Goal: Information Seeking & Learning: Learn about a topic

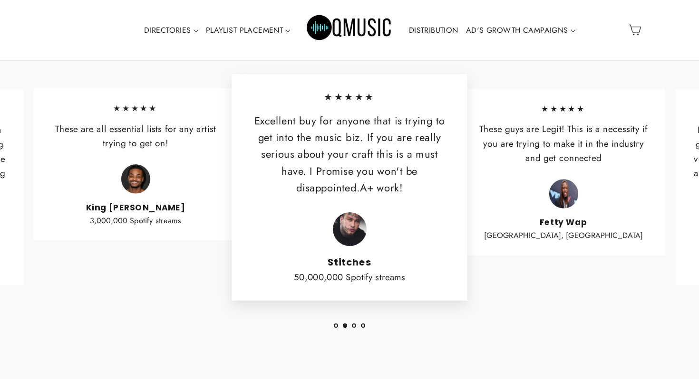
scroll to position [2228, 0]
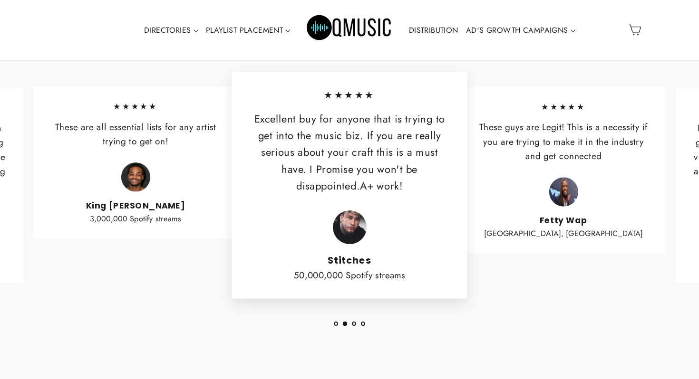
click at [336, 327] on div "Don't take our word for it.... ★★★★★ These are all essential lists for any arti…" at bounding box center [349, 175] width 699 height 408
click at [335, 325] on button "1" at bounding box center [336, 324] width 4 height 4
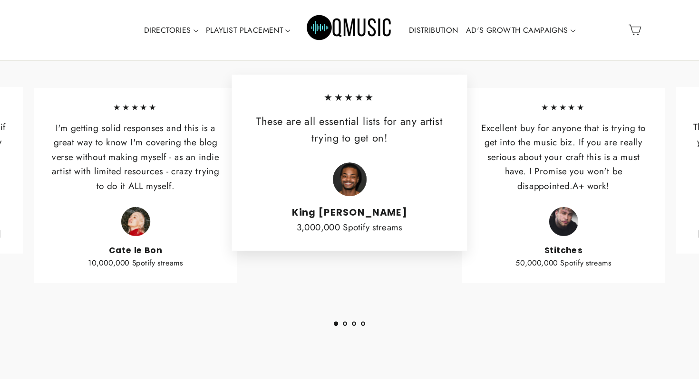
click at [335, 325] on button "1" at bounding box center [336, 324] width 4 height 4
click at [345, 324] on button "2" at bounding box center [345, 324] width 4 height 4
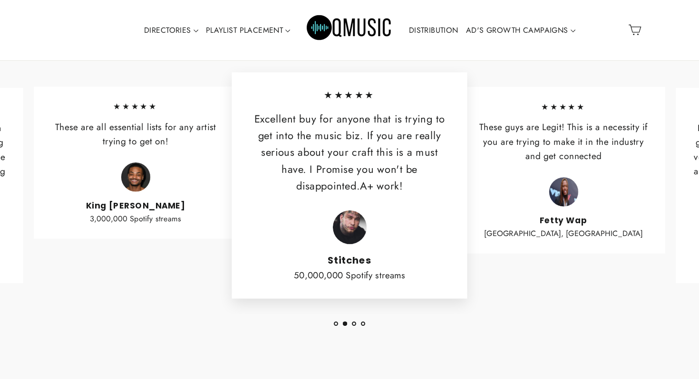
click at [355, 323] on button "3" at bounding box center [354, 324] width 4 height 4
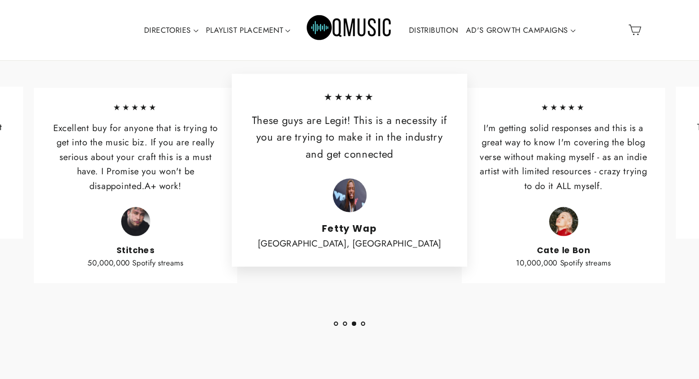
click at [363, 323] on button "4" at bounding box center [363, 324] width 4 height 4
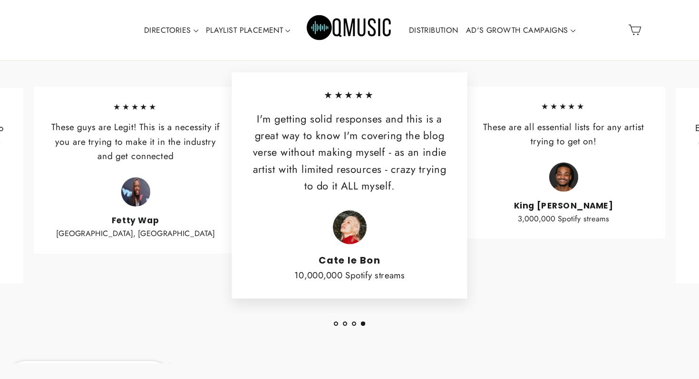
click at [363, 323] on button "4" at bounding box center [363, 324] width 4 height 4
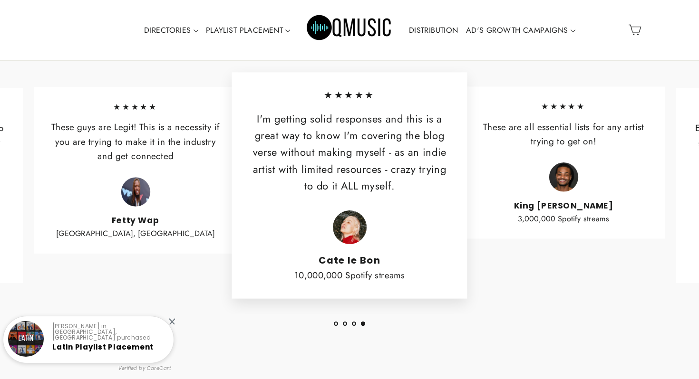
click at [355, 322] on button "3" at bounding box center [354, 324] width 4 height 4
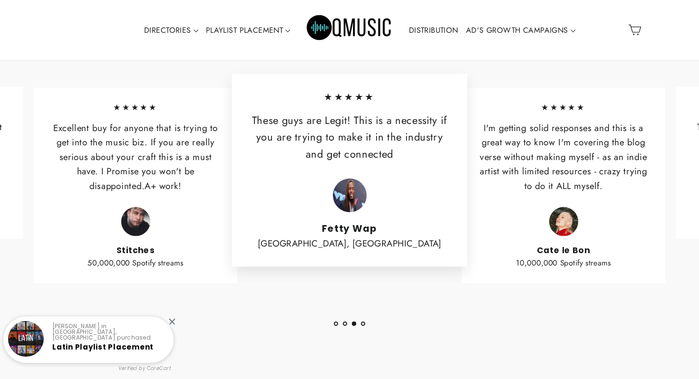
click at [343, 323] on button "2" at bounding box center [345, 324] width 4 height 4
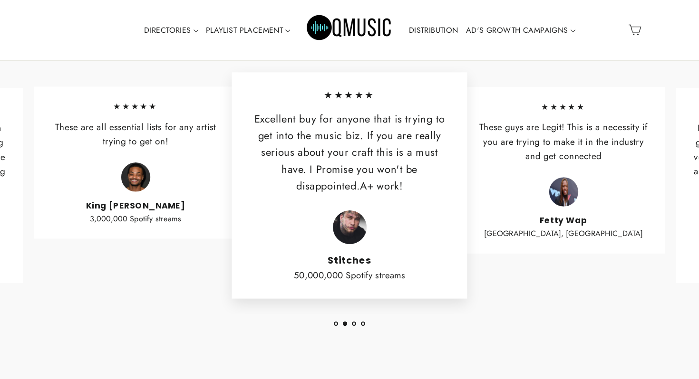
click at [336, 325] on button "1" at bounding box center [336, 324] width 4 height 4
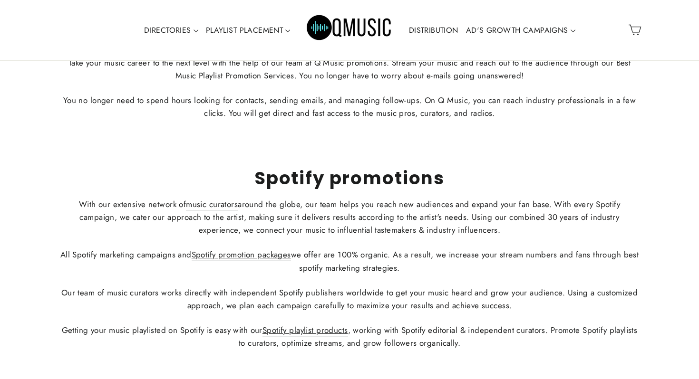
scroll to position [3034, 0]
click at [220, 206] on link "music curators" at bounding box center [212, 204] width 52 height 12
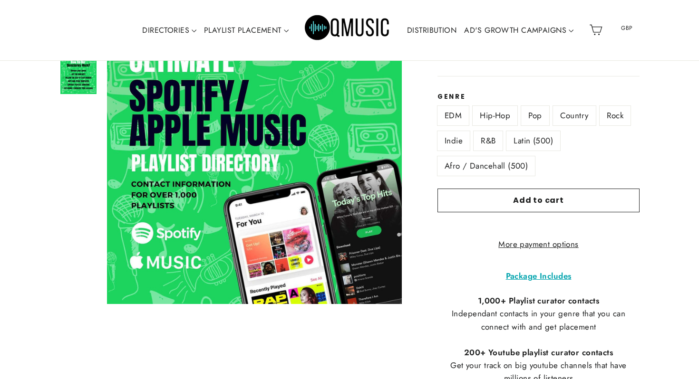
scroll to position [171, 0]
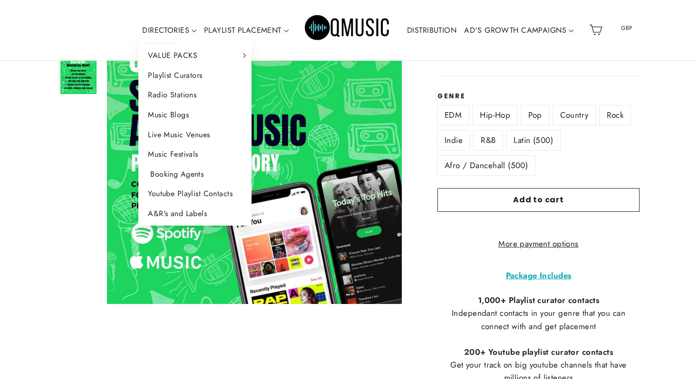
click at [170, 172] on link "Booking Agents" at bounding box center [194, 174] width 113 height 20
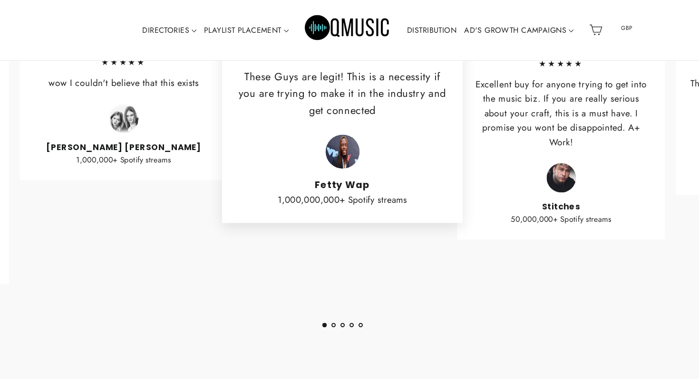
scroll to position [765, 0]
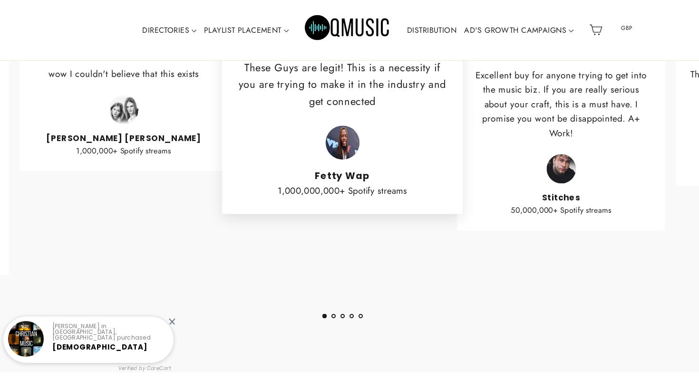
click at [331, 318] on button "2" at bounding box center [333, 316] width 4 height 4
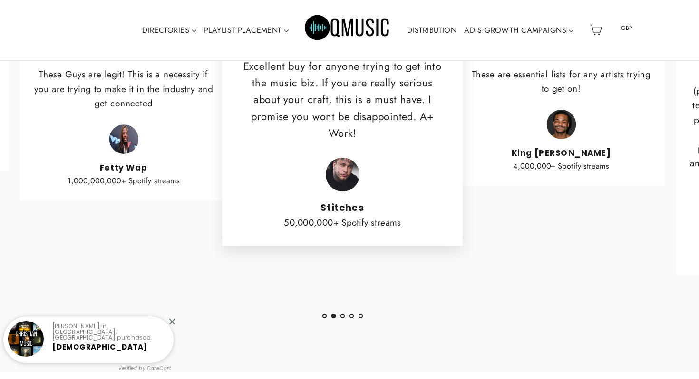
click at [339, 320] on ul "1 2 3 4 5" at bounding box center [342, 313] width 713 height 13
click at [343, 318] on button "3" at bounding box center [342, 316] width 4 height 4
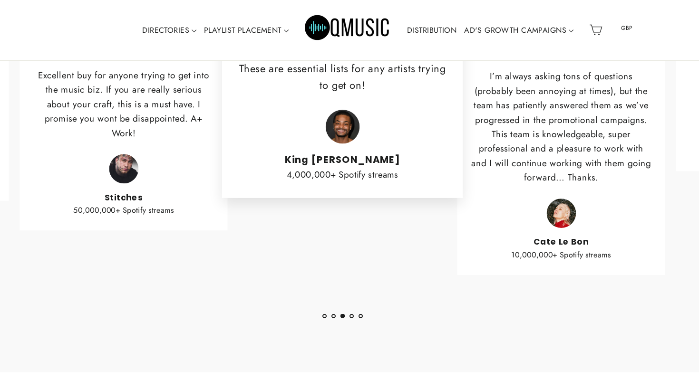
click at [352, 318] on button "4" at bounding box center [351, 316] width 4 height 4
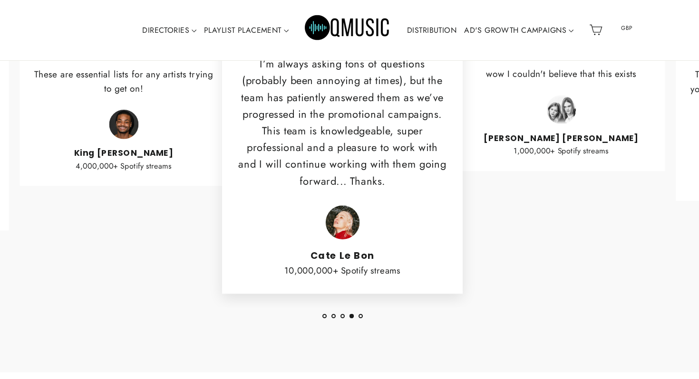
click at [358, 318] on button "5" at bounding box center [360, 316] width 4 height 4
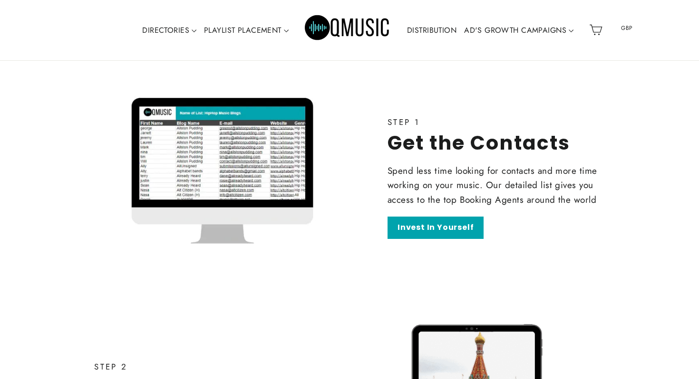
scroll to position [1495, 0]
